Goal: Information Seeking & Learning: Check status

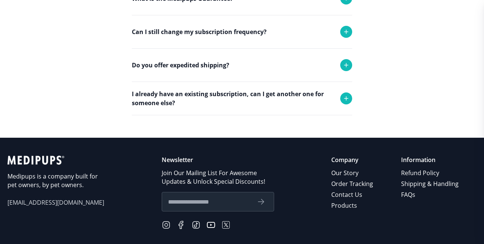
scroll to position [522, 0]
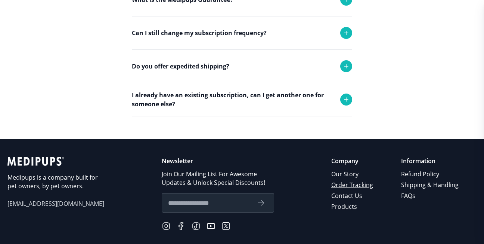
click at [355, 185] on link "Order Tracking" at bounding box center [352, 184] width 43 height 11
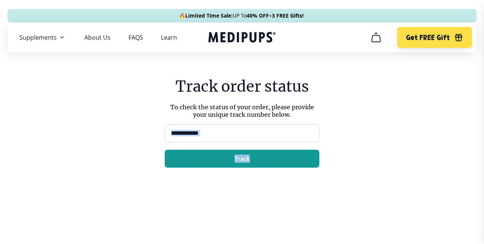
drag, startPoint x: 355, startPoint y: 185, endPoint x: 222, endPoint y: 134, distance: 142.2
click at [222, 134] on main "Track order status To check the status of your order, please provide your uniqu…" at bounding box center [242, 158] width 484 height 195
click at [222, 134] on input at bounding box center [242, 133] width 155 height 18
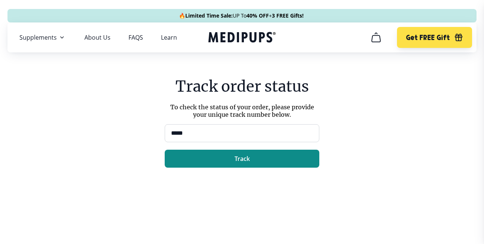
type input "*****"
click at [241, 162] on button "Track" at bounding box center [242, 158] width 155 height 18
click at [241, 157] on span "Track" at bounding box center [242, 158] width 15 height 7
click at [241, 157] on span "Back" at bounding box center [242, 158] width 14 height 7
click at [248, 159] on span "Track" at bounding box center [242, 158] width 15 height 7
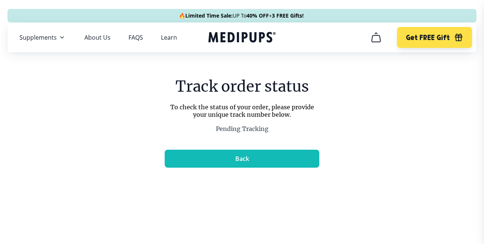
click at [374, 38] on icon "cart" at bounding box center [376, 37] width 12 height 12
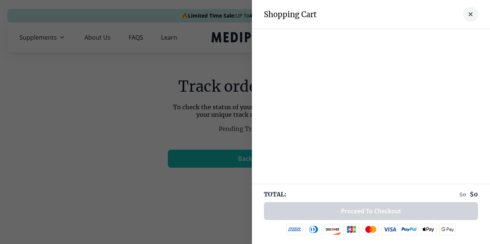
click at [468, 14] on icon "close-cart" at bounding box center [470, 14] width 4 height 4
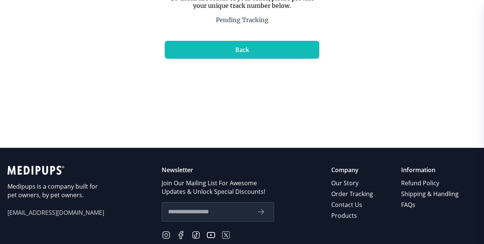
scroll to position [114, 0]
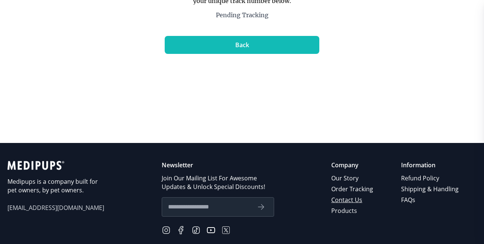
click at [356, 200] on link "Contact Us" at bounding box center [352, 199] width 43 height 11
